Goal: Information Seeking & Learning: Find specific fact

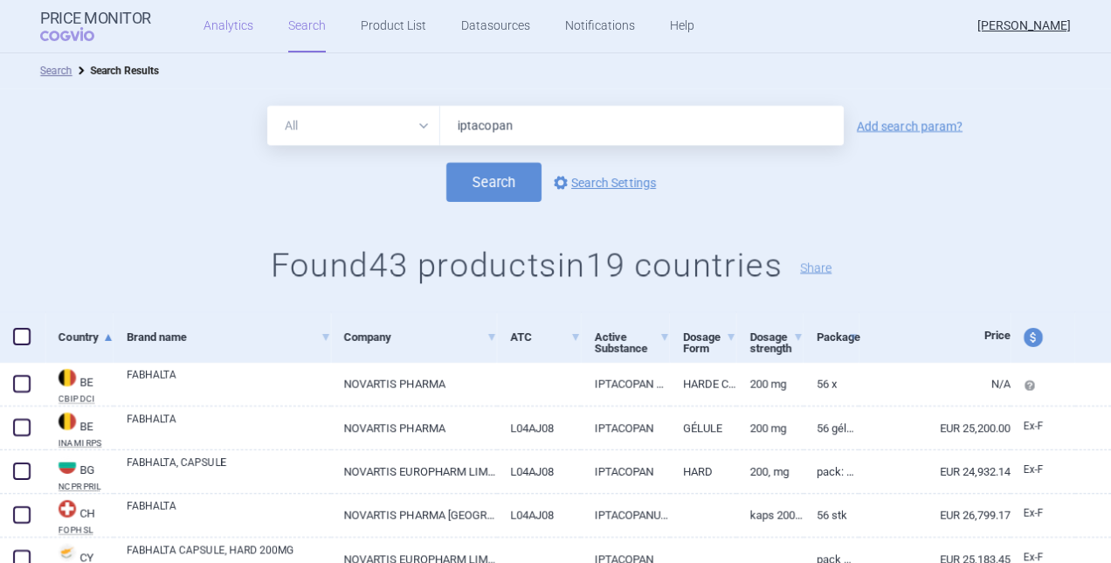
click at [220, 21] on link "Analytics" at bounding box center [229, 26] width 50 height 52
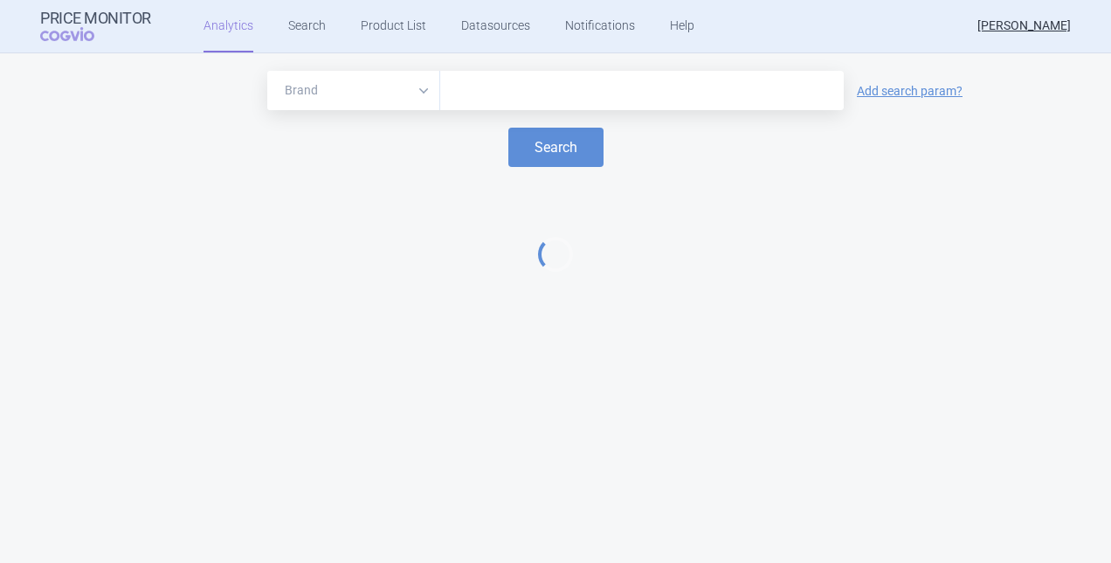
click at [526, 86] on input "text" at bounding box center [642, 91] width 386 height 23
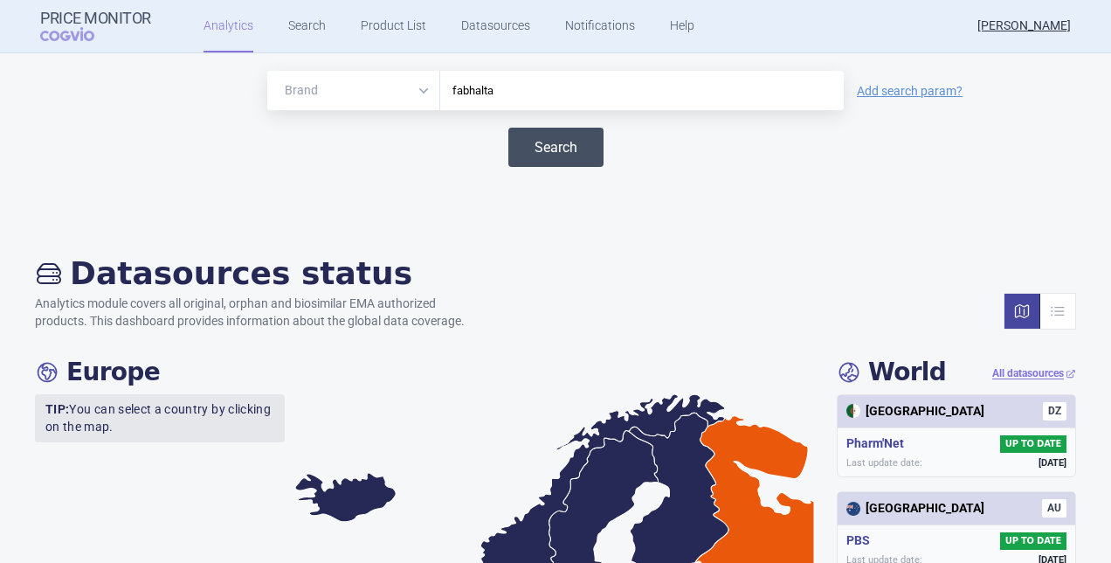
click at [549, 151] on button "Search" at bounding box center [555, 147] width 95 height 39
click at [496, 90] on input "fabhalta" at bounding box center [642, 91] width 386 height 23
drag, startPoint x: 496, startPoint y: 90, endPoint x: 415, endPoint y: 88, distance: 81.3
click at [415, 88] on div "Brand ATC/Active substance Therapeutic area fabhalta" at bounding box center [555, 90] width 577 height 39
click at [550, 137] on button "Search" at bounding box center [555, 147] width 95 height 39
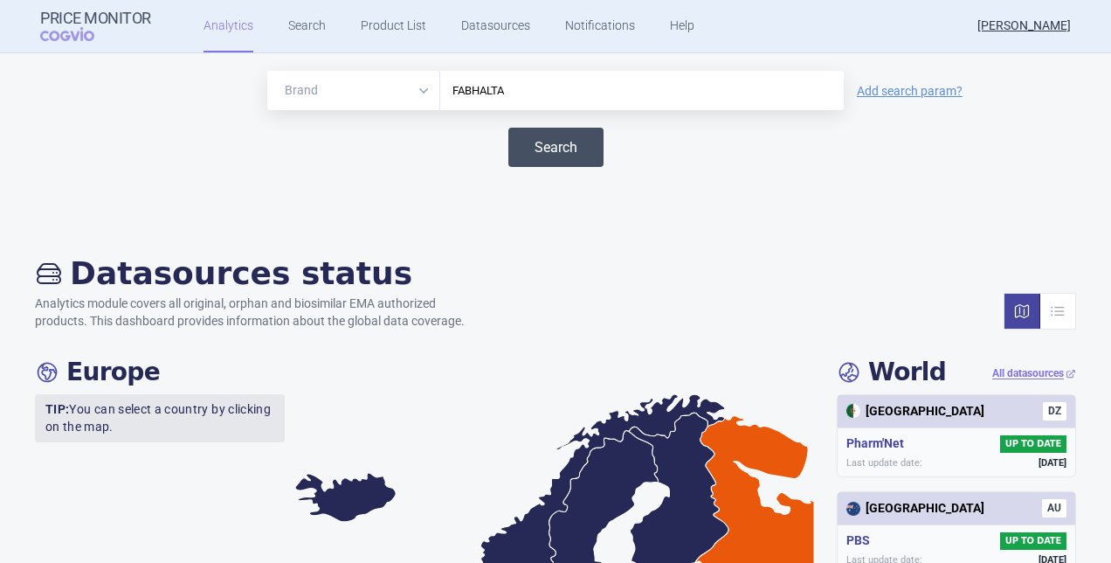
click at [540, 156] on button "Search" at bounding box center [555, 147] width 95 height 39
click at [564, 150] on button "Search" at bounding box center [555, 147] width 95 height 39
click at [530, 96] on input "FABHALTA" at bounding box center [642, 91] width 386 height 23
drag, startPoint x: 530, startPoint y: 96, endPoint x: 439, endPoint y: 93, distance: 91.8
click at [440, 93] on div "FABHALTA" at bounding box center [642, 90] width 404 height 39
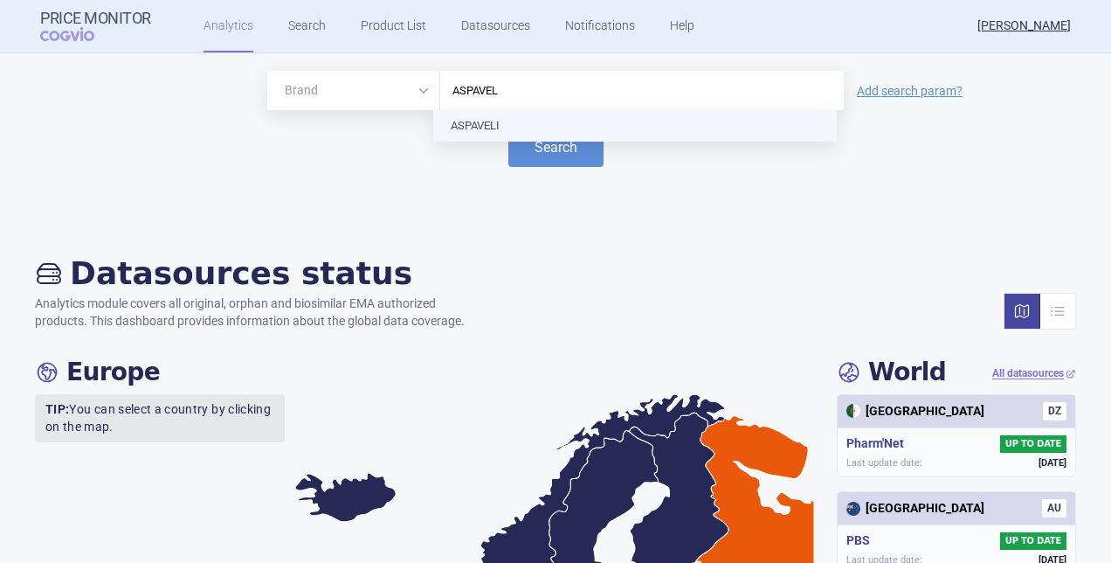
type input "ASPAVELI"
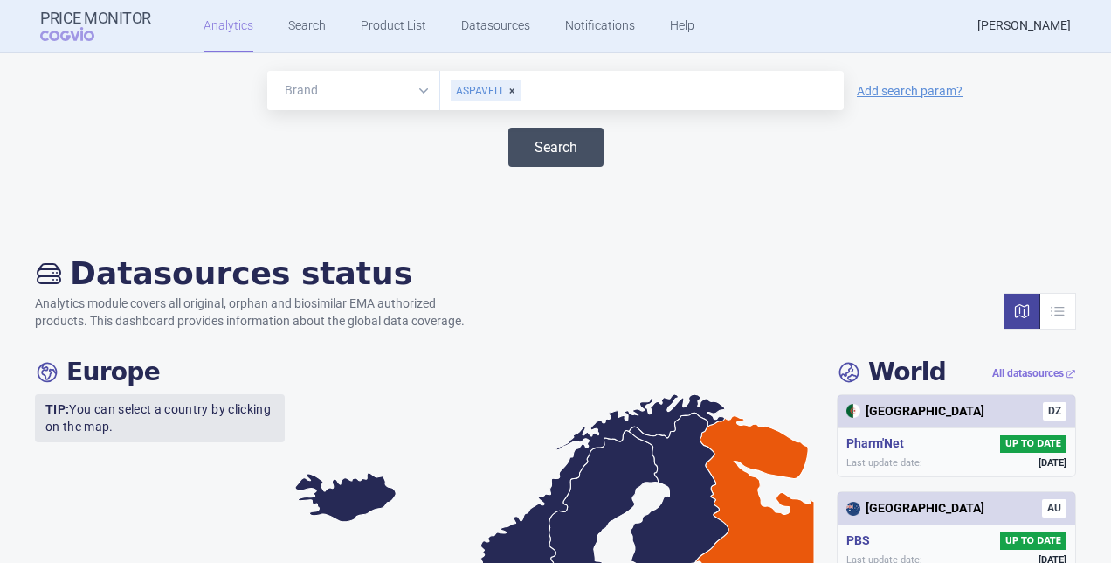
click at [536, 152] on button "Search" at bounding box center [555, 147] width 95 height 39
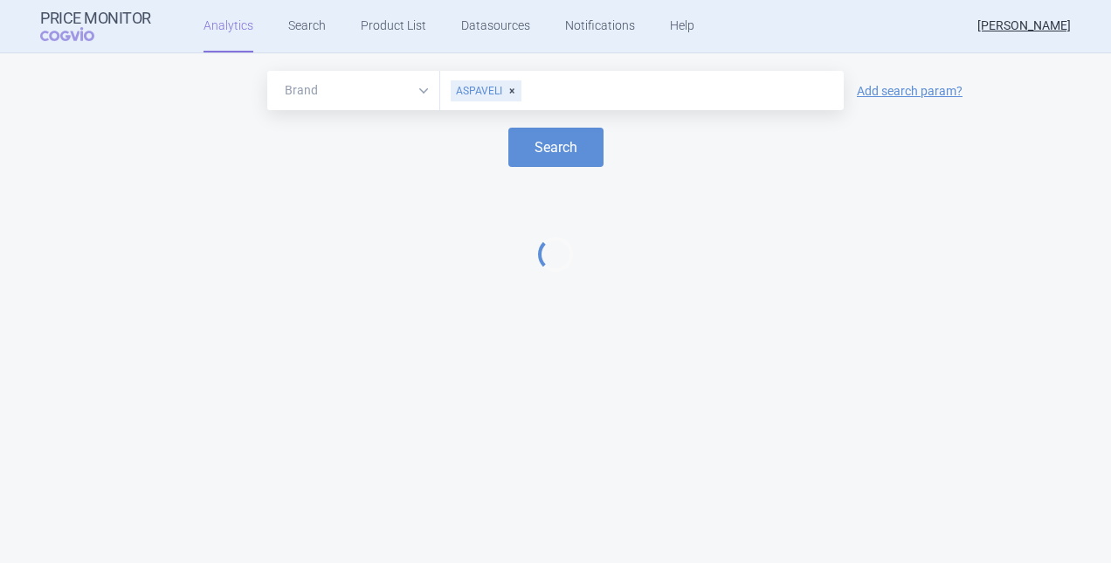
select select "EUR"
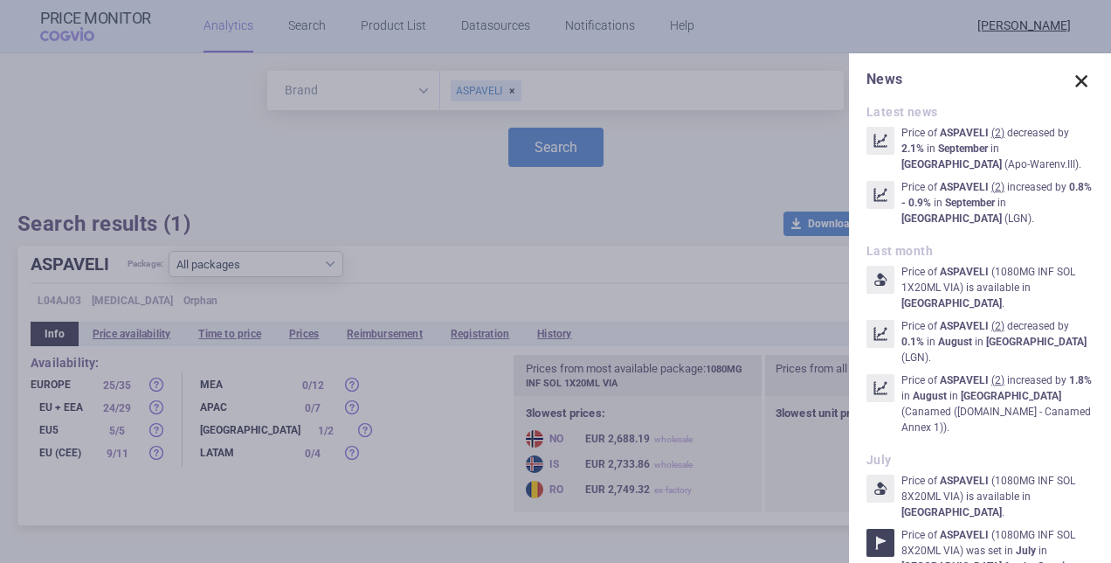
click at [1071, 82] on span at bounding box center [1081, 81] width 24 height 24
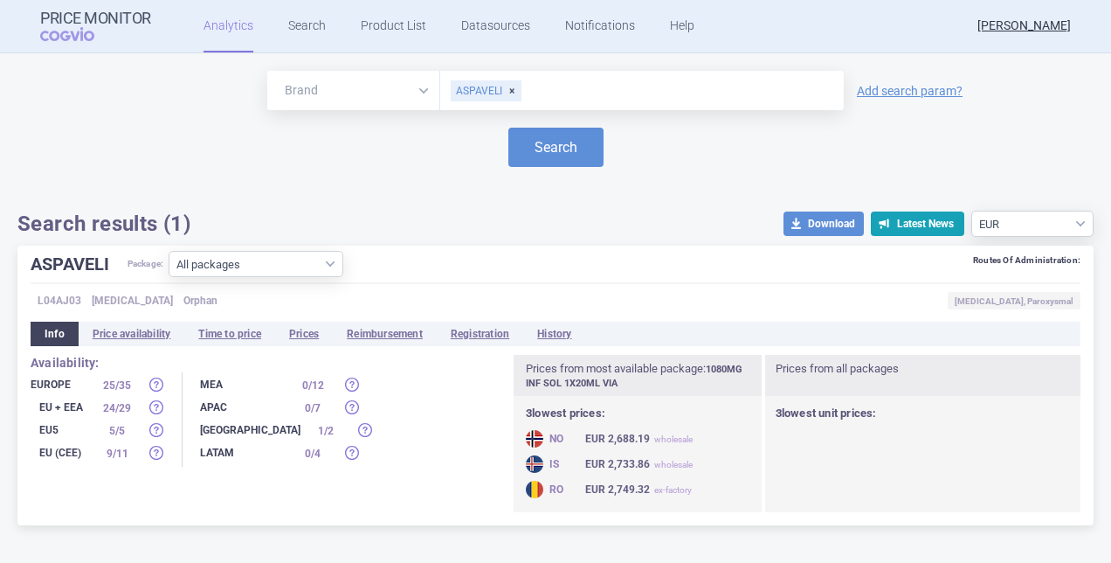
click at [508, 93] on div "ASPAVELI" at bounding box center [486, 90] width 71 height 21
type input "FABHALTA"
click at [550, 140] on button "Search" at bounding box center [555, 147] width 95 height 39
